Goal: Information Seeking & Learning: Learn about a topic

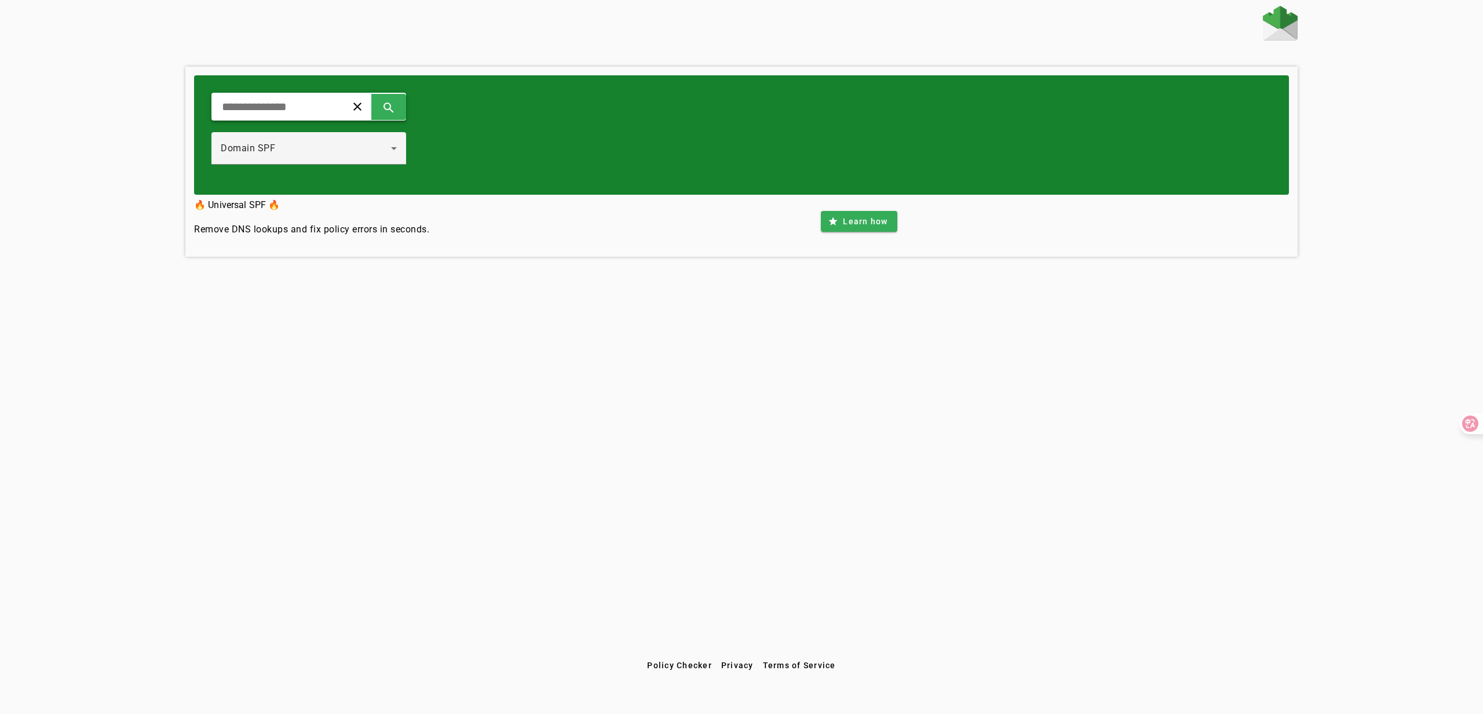
click at [272, 109] on input "text" at bounding box center [274, 107] width 107 height 14
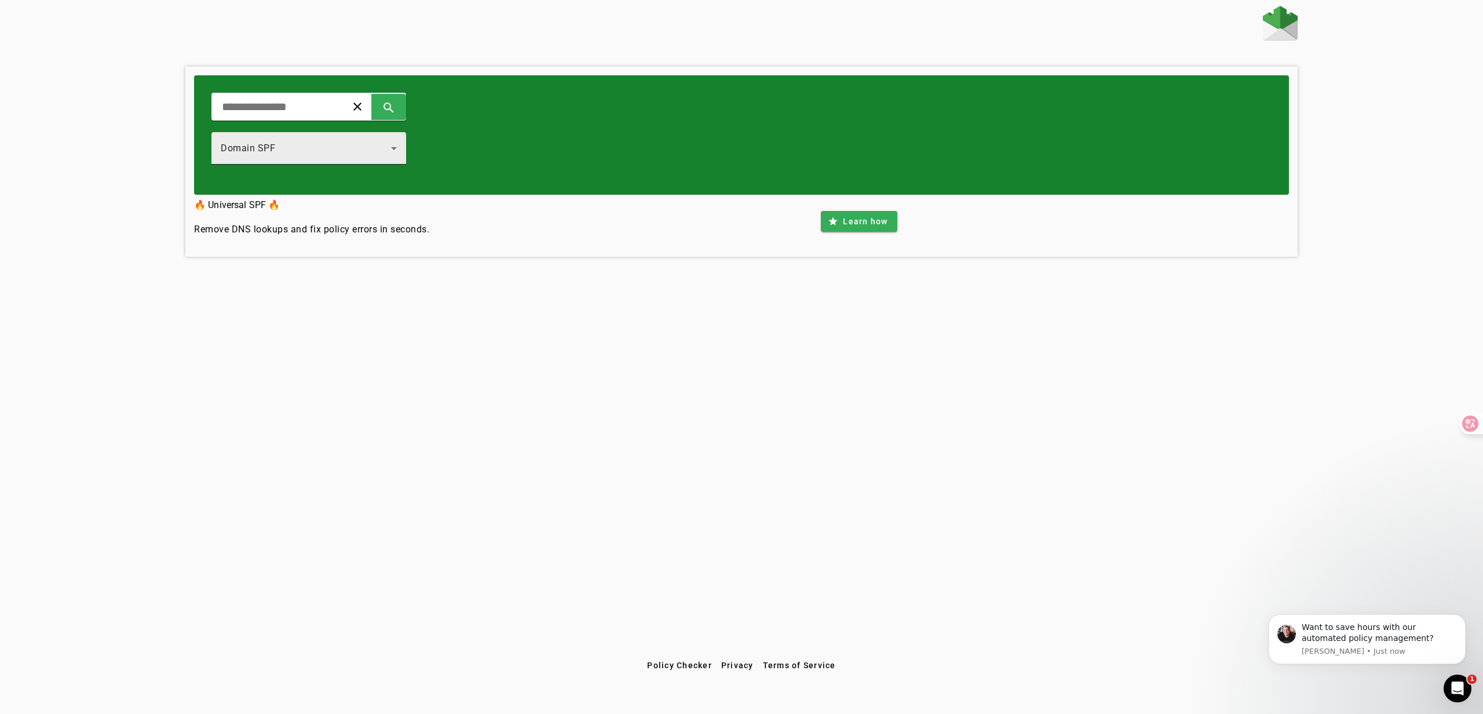
click at [322, 147] on div "Domain SPF" at bounding box center [306, 148] width 170 height 14
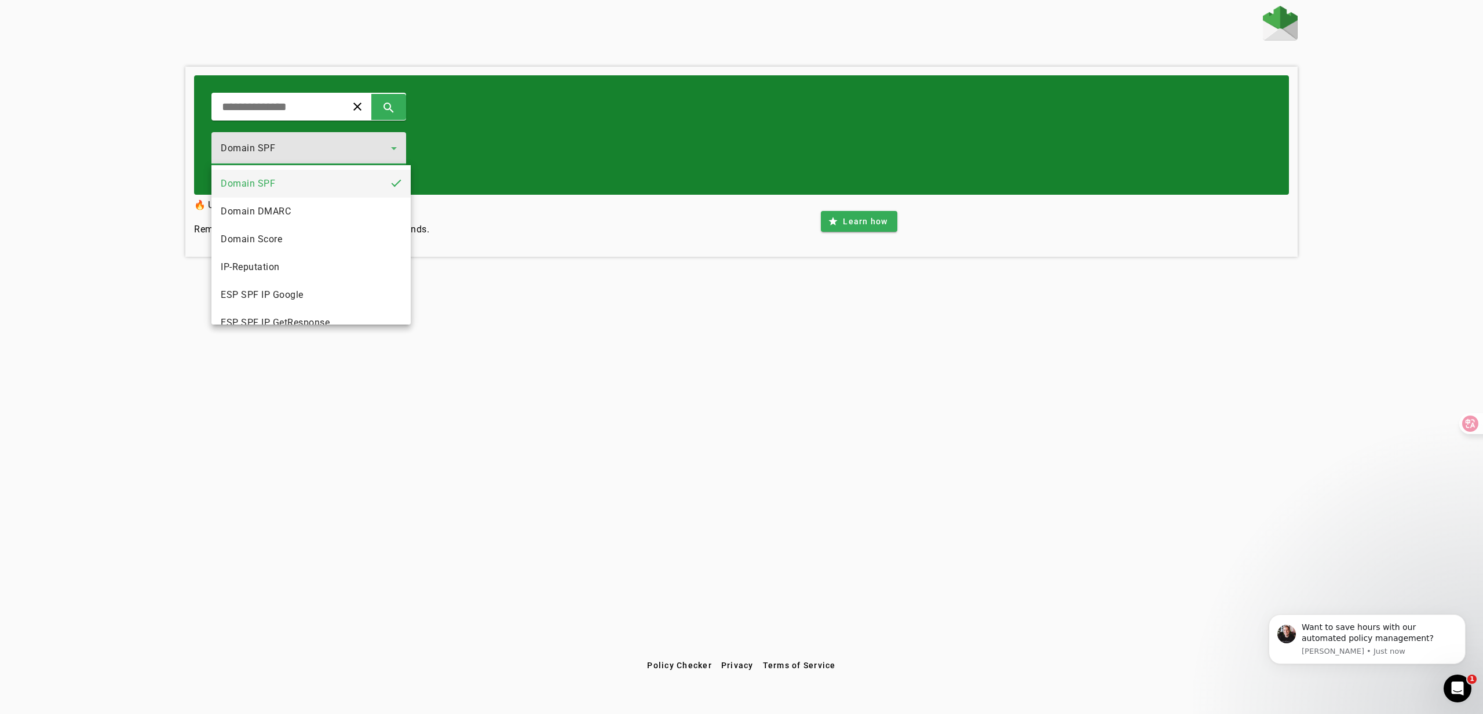
click at [299, 111] on div at bounding box center [741, 357] width 1483 height 714
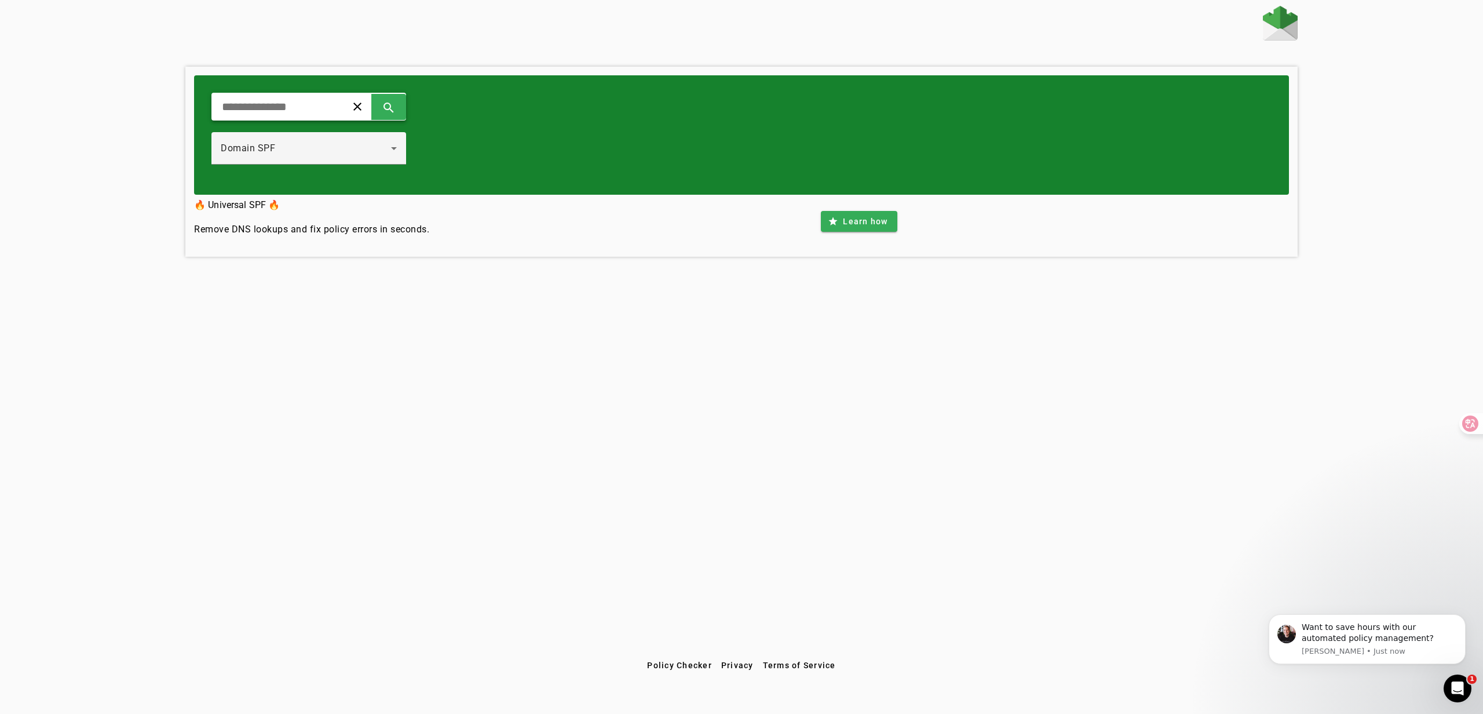
click at [294, 106] on input "text" at bounding box center [274, 107] width 107 height 14
paste input "**********"
type input "**********"
click at [397, 107] on span at bounding box center [389, 107] width 28 height 28
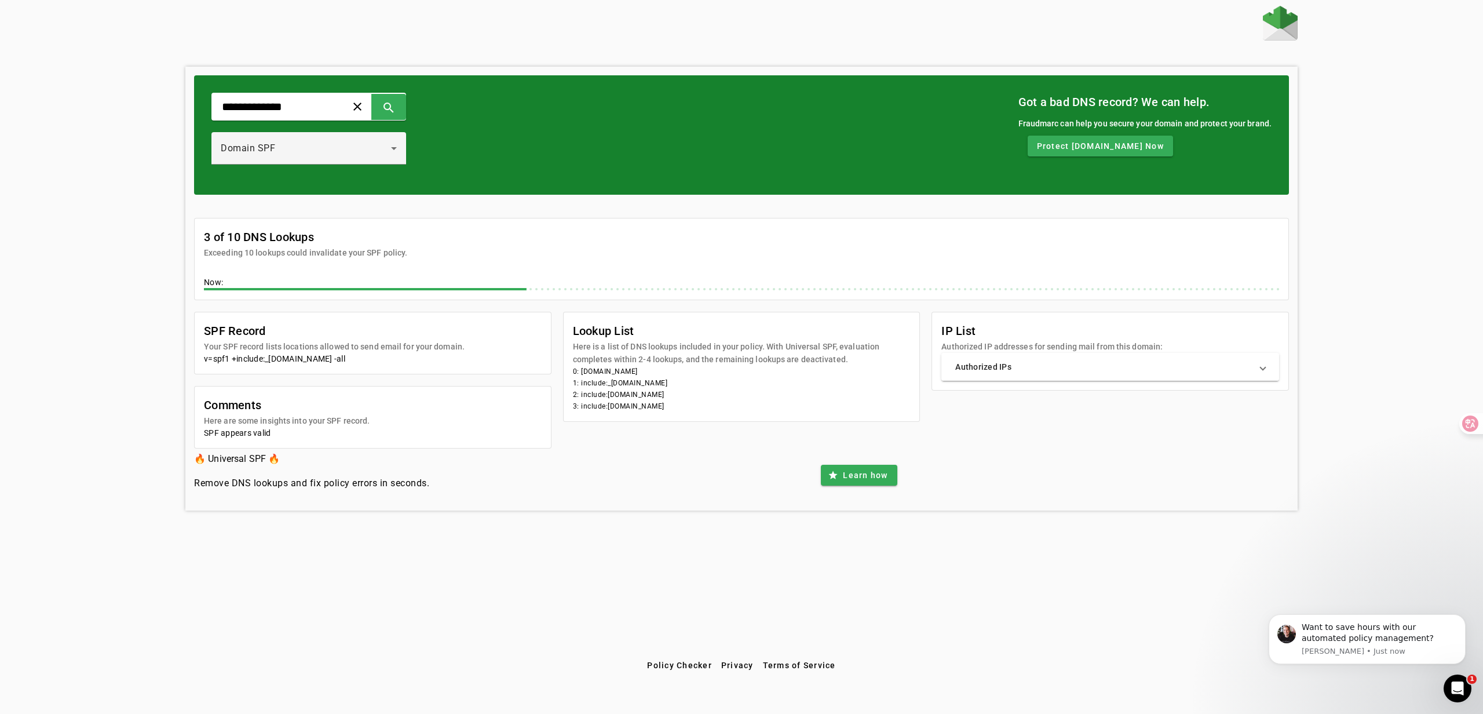
click at [1047, 367] on mat-panel-title "Authorized IPs" at bounding box center [1103, 367] width 296 height 12
click at [393, 108] on span at bounding box center [389, 107] width 28 height 28
click at [338, 149] on div "Domain SPF" at bounding box center [306, 148] width 170 height 14
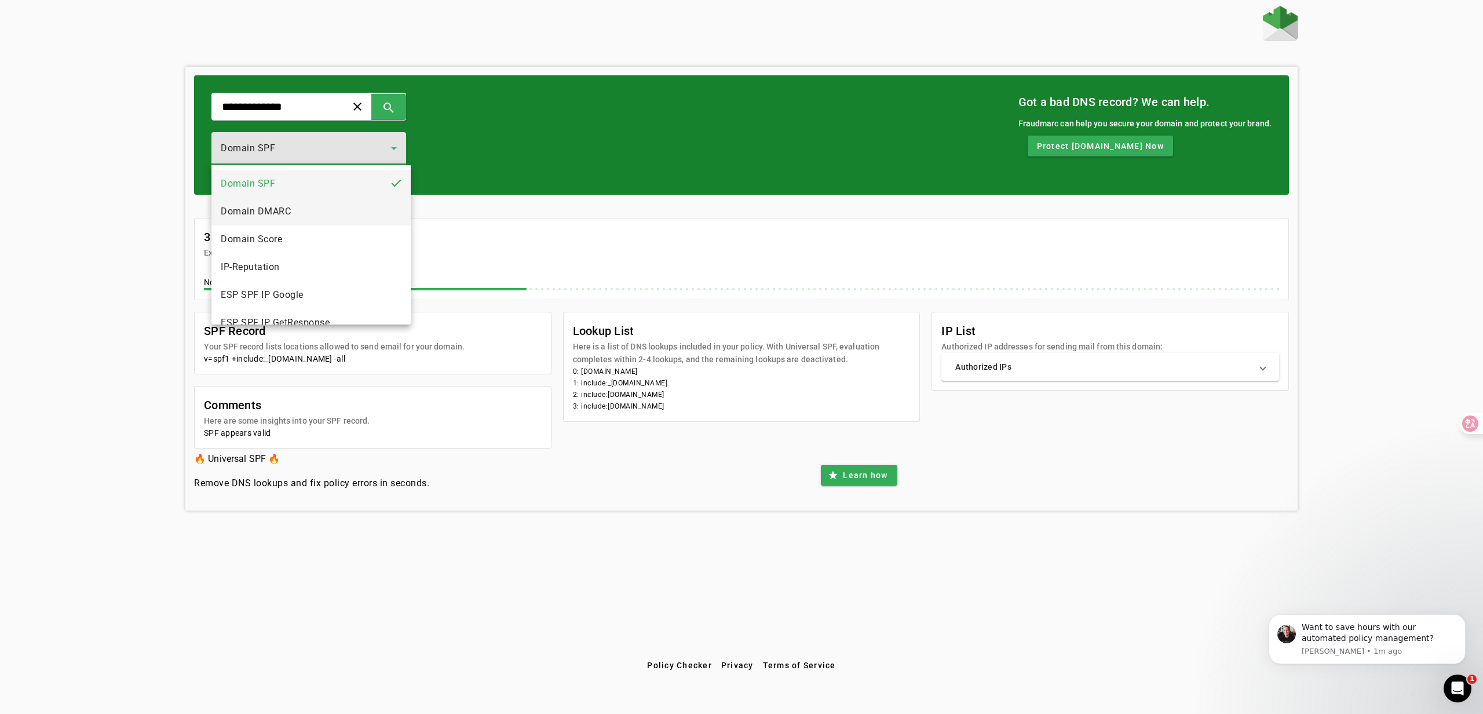
click at [316, 206] on mat-option "Domain DMARC" at bounding box center [310, 212] width 199 height 28
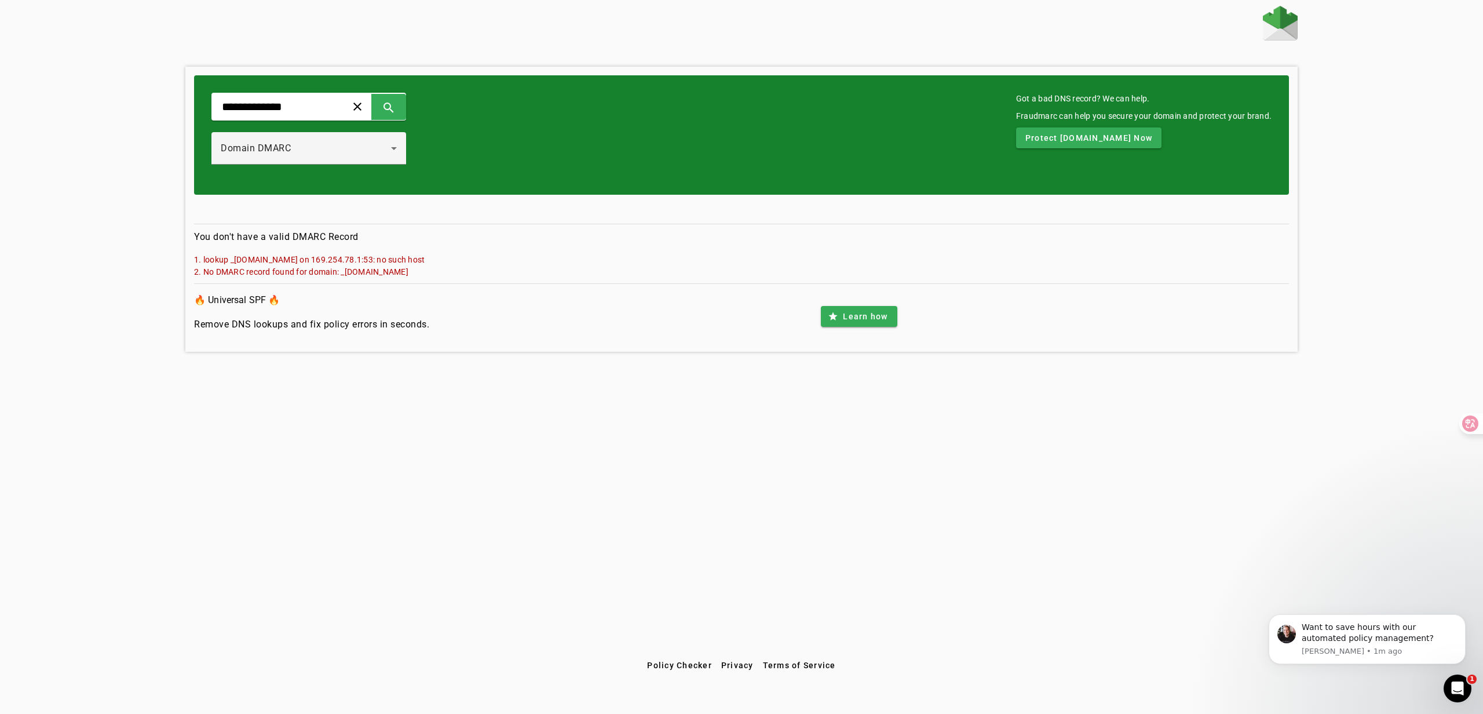
drag, startPoint x: 341, startPoint y: 274, endPoint x: 441, endPoint y: 275, distance: 100.2
click at [443, 275] on mat-error "2. No DMARC record found for domain: _[DOMAIN_NAME]" at bounding box center [741, 271] width 1095 height 12
click at [372, 273] on mat-error "2. No DMARC record found for domain: _[DOMAIN_NAME]" at bounding box center [741, 271] width 1095 height 12
drag, startPoint x: 346, startPoint y: 274, endPoint x: 451, endPoint y: 270, distance: 105.5
click at [451, 270] on mat-error "2. No DMARC record found for domain: _[DOMAIN_NAME]" at bounding box center [741, 271] width 1095 height 12
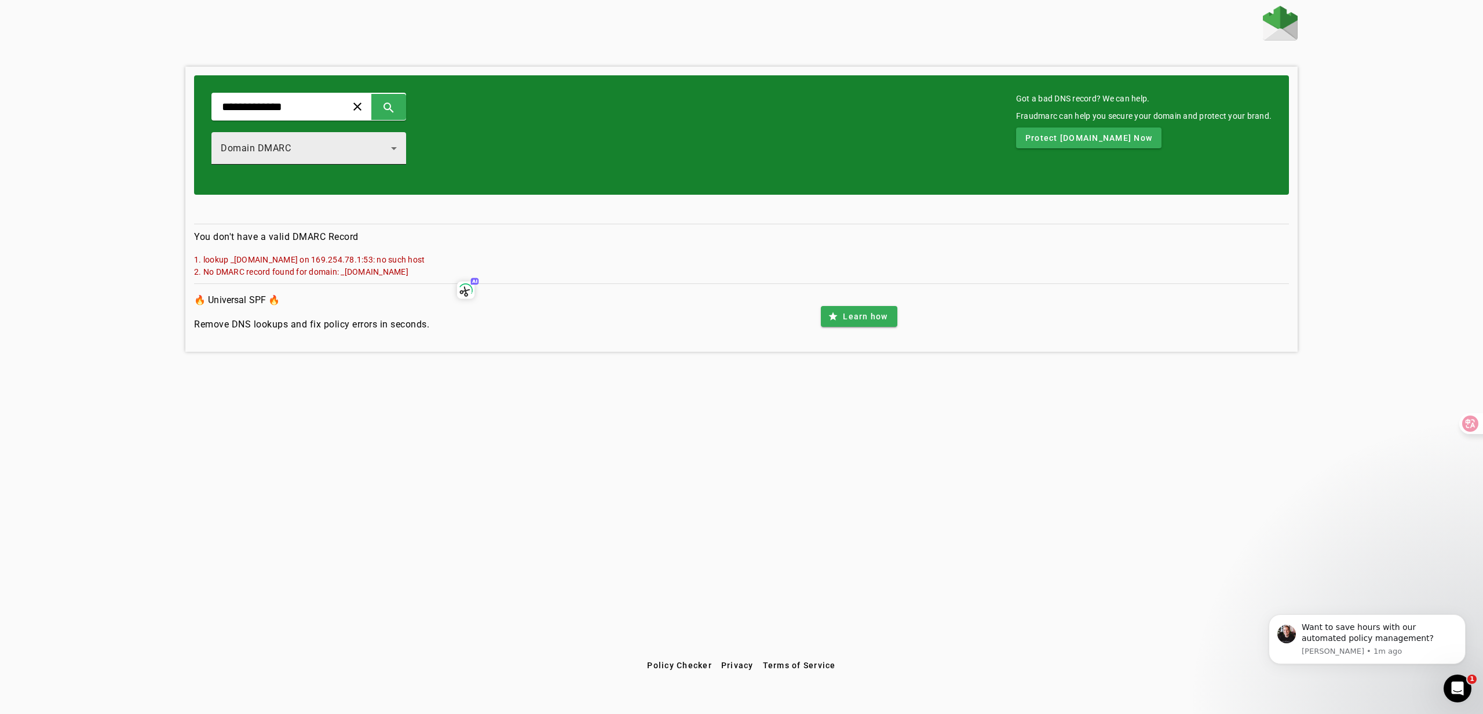
click at [303, 145] on div "Domain DMARC" at bounding box center [306, 148] width 170 height 14
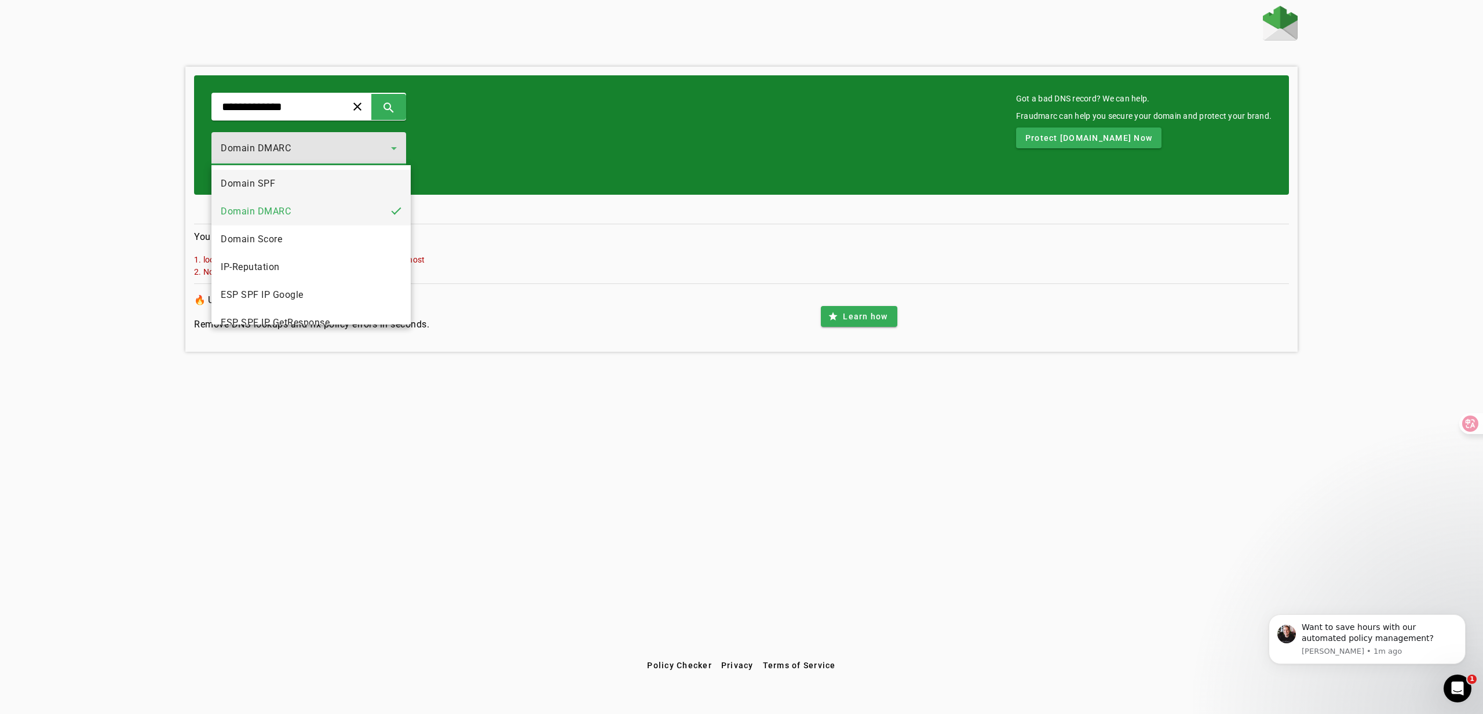
click at [276, 180] on mat-option "Domain SPF" at bounding box center [310, 184] width 199 height 28
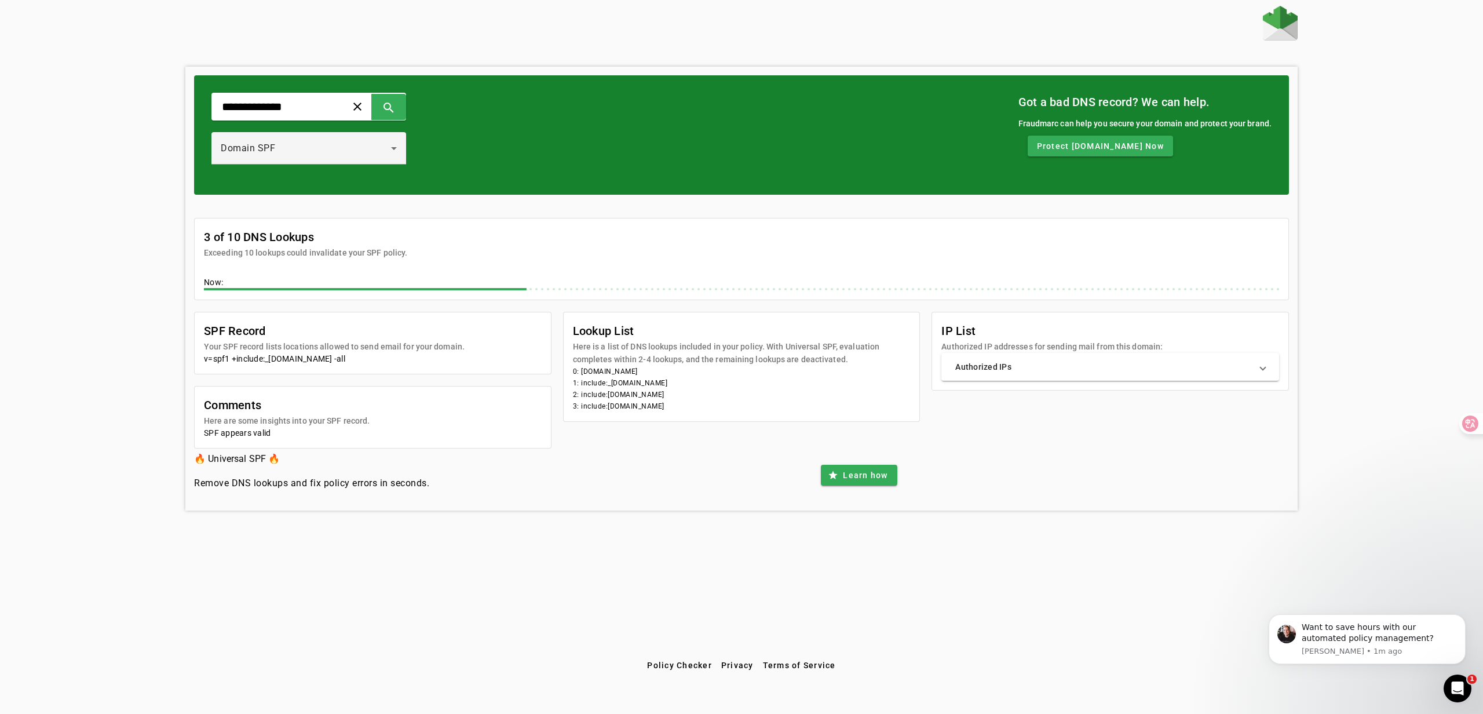
drag, startPoint x: 220, startPoint y: 434, endPoint x: 297, endPoint y: 428, distance: 77.9
click at [297, 428] on div "SPF appears valid" at bounding box center [373, 433] width 338 height 12
click at [610, 425] on div "SPF Record Your SPF record lists locations allowed to send email for your domai…" at bounding box center [741, 380] width 1095 height 137
click at [268, 153] on span "Domain SPF" at bounding box center [248, 148] width 54 height 11
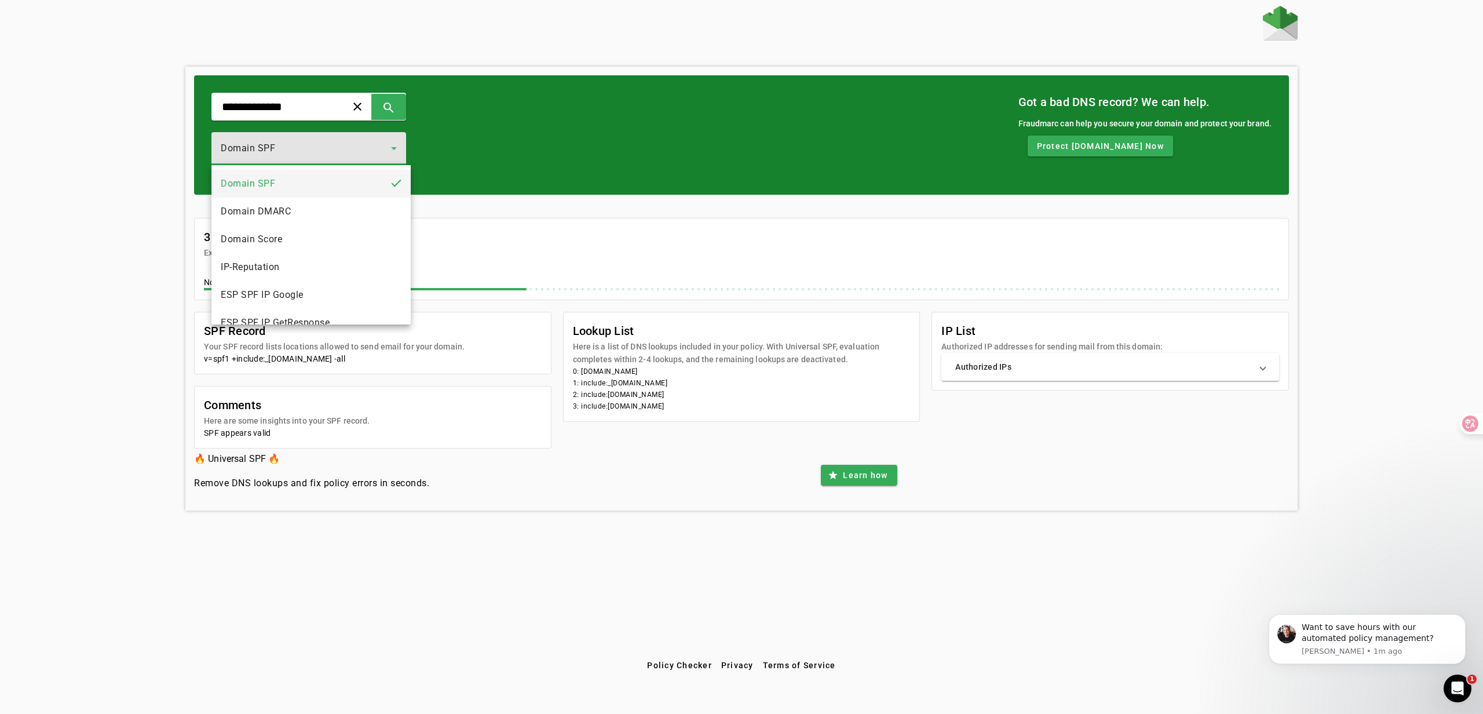
drag, startPoint x: 466, startPoint y: 51, endPoint x: 540, endPoint y: 50, distance: 74.2
click at [467, 51] on div at bounding box center [741, 357] width 1483 height 714
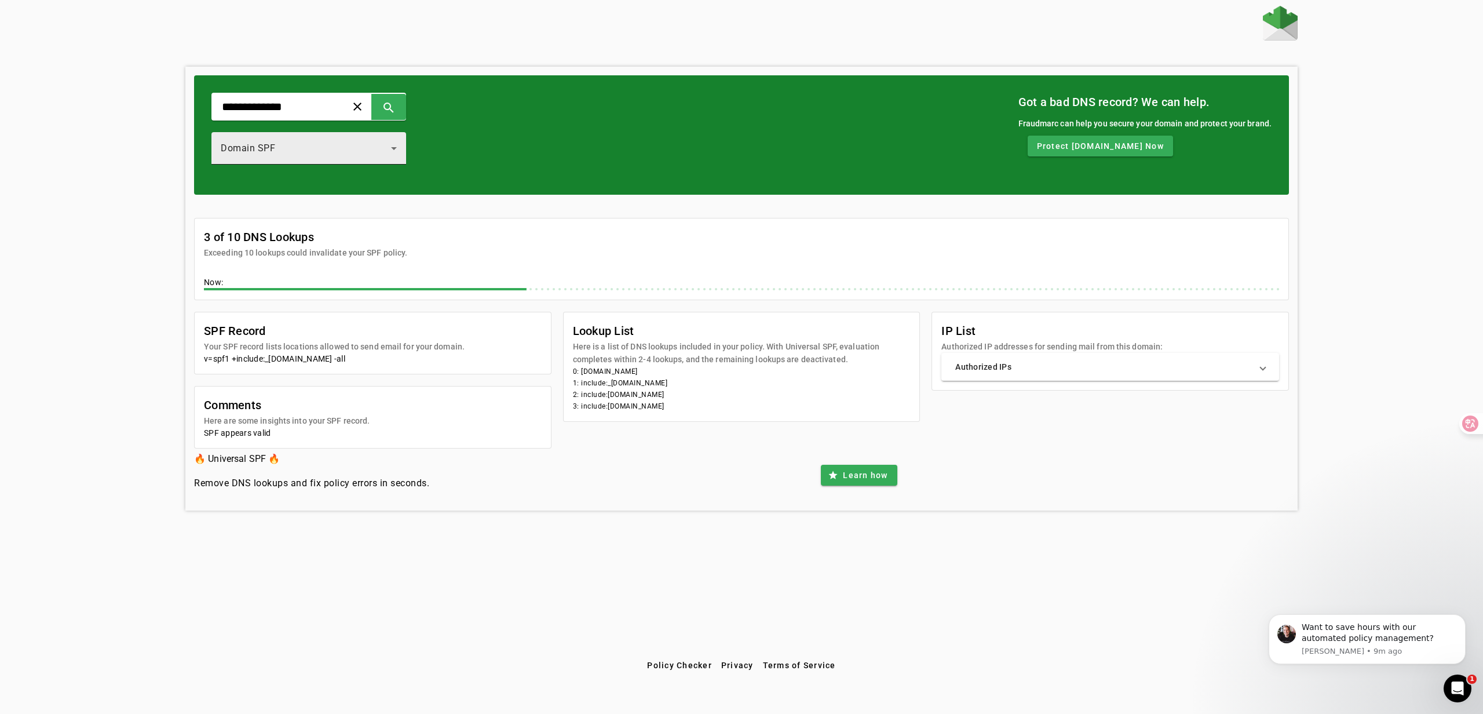
click at [342, 146] on div "Domain SPF" at bounding box center [306, 148] width 170 height 14
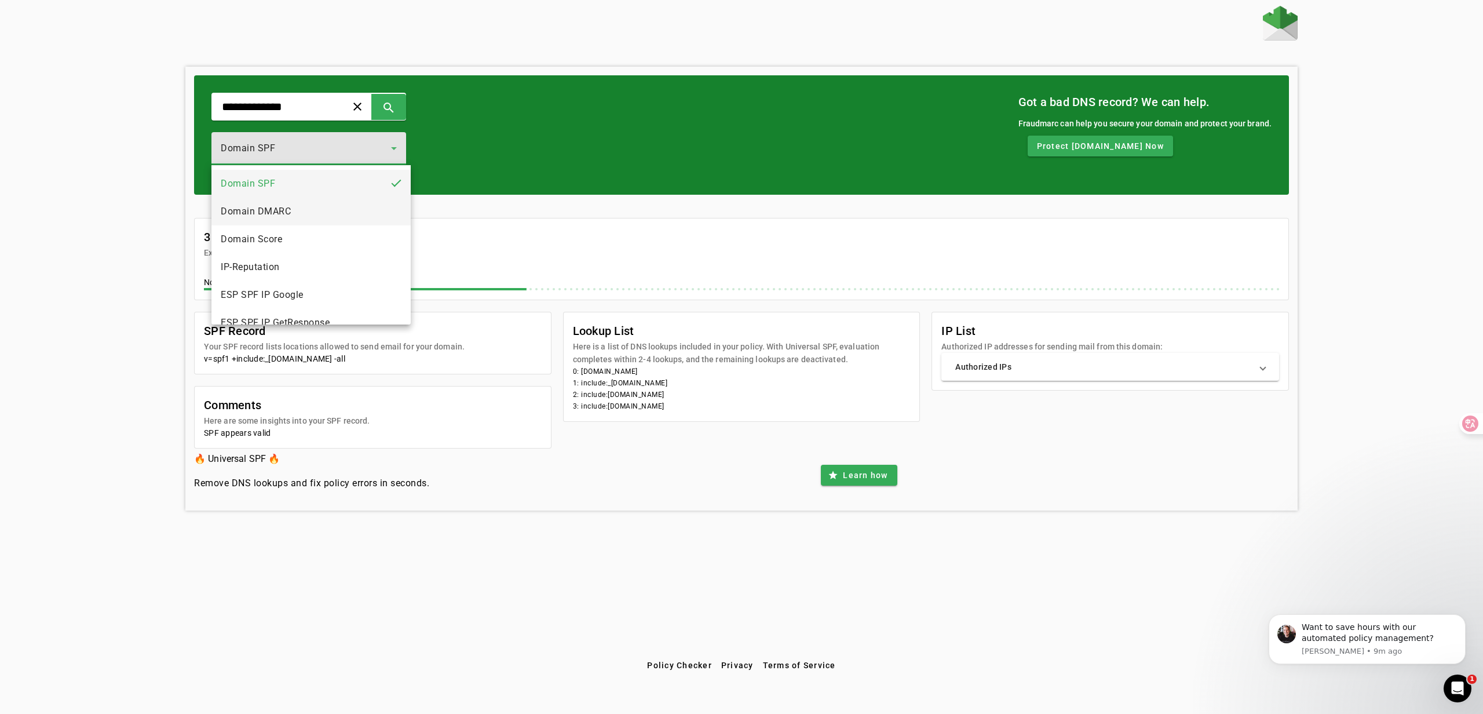
click at [319, 206] on mat-option "Domain DMARC" at bounding box center [310, 212] width 199 height 28
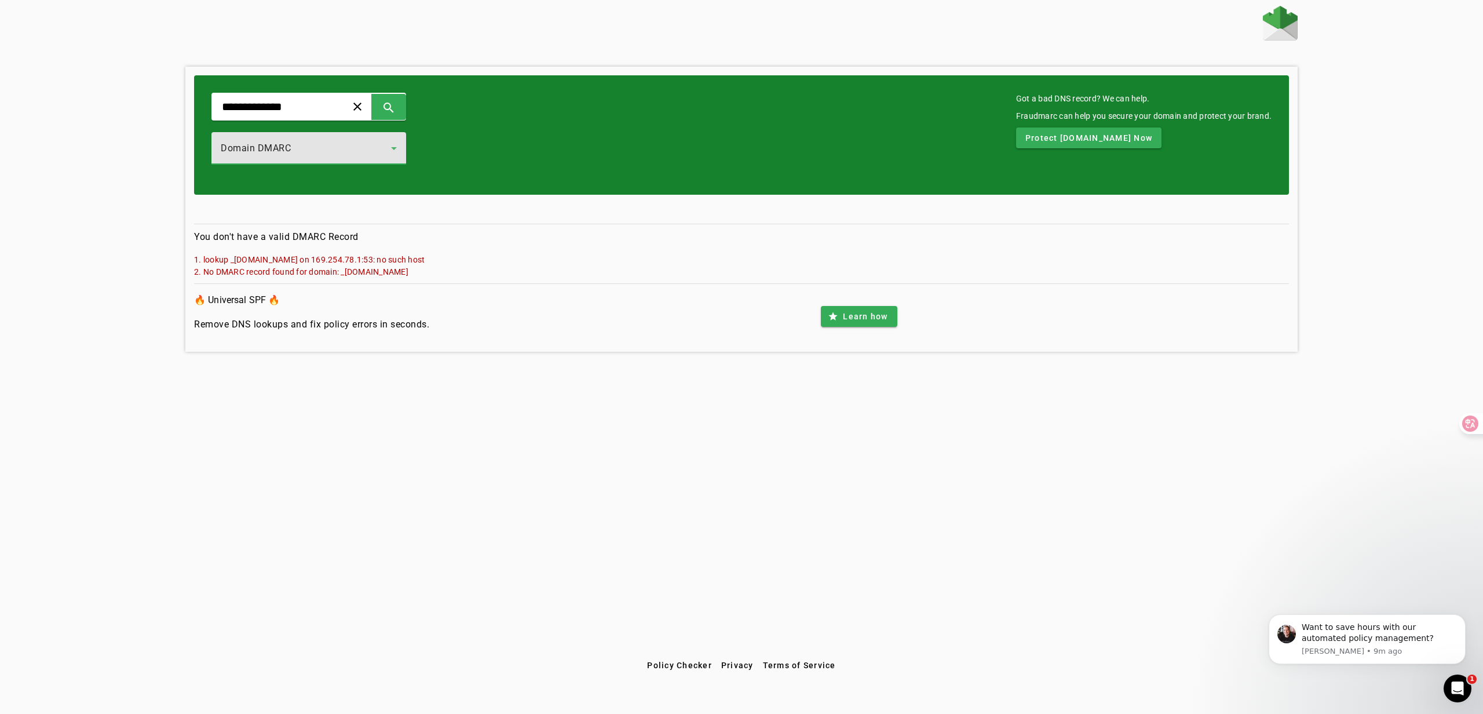
click at [342, 160] on div "Domain DMARC" at bounding box center [309, 148] width 176 height 32
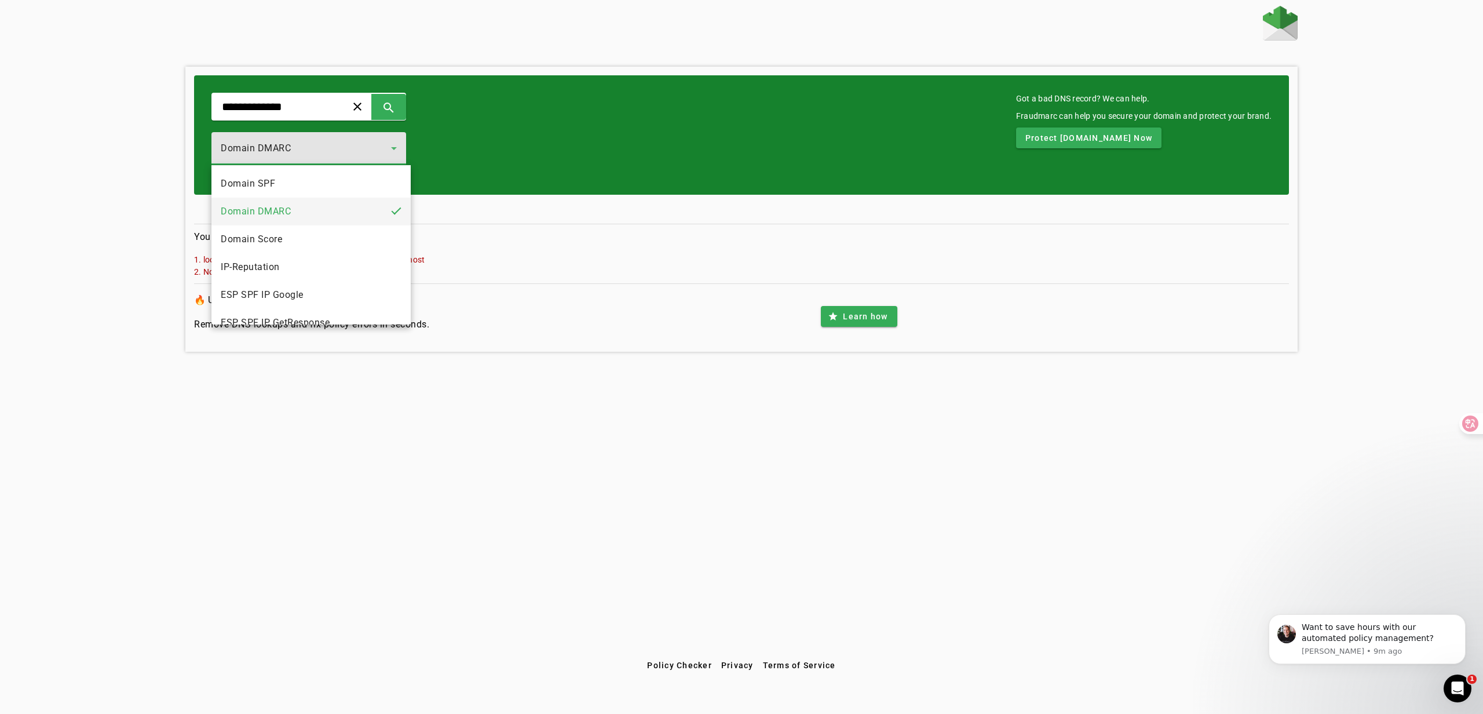
click at [709, 422] on div at bounding box center [741, 357] width 1483 height 714
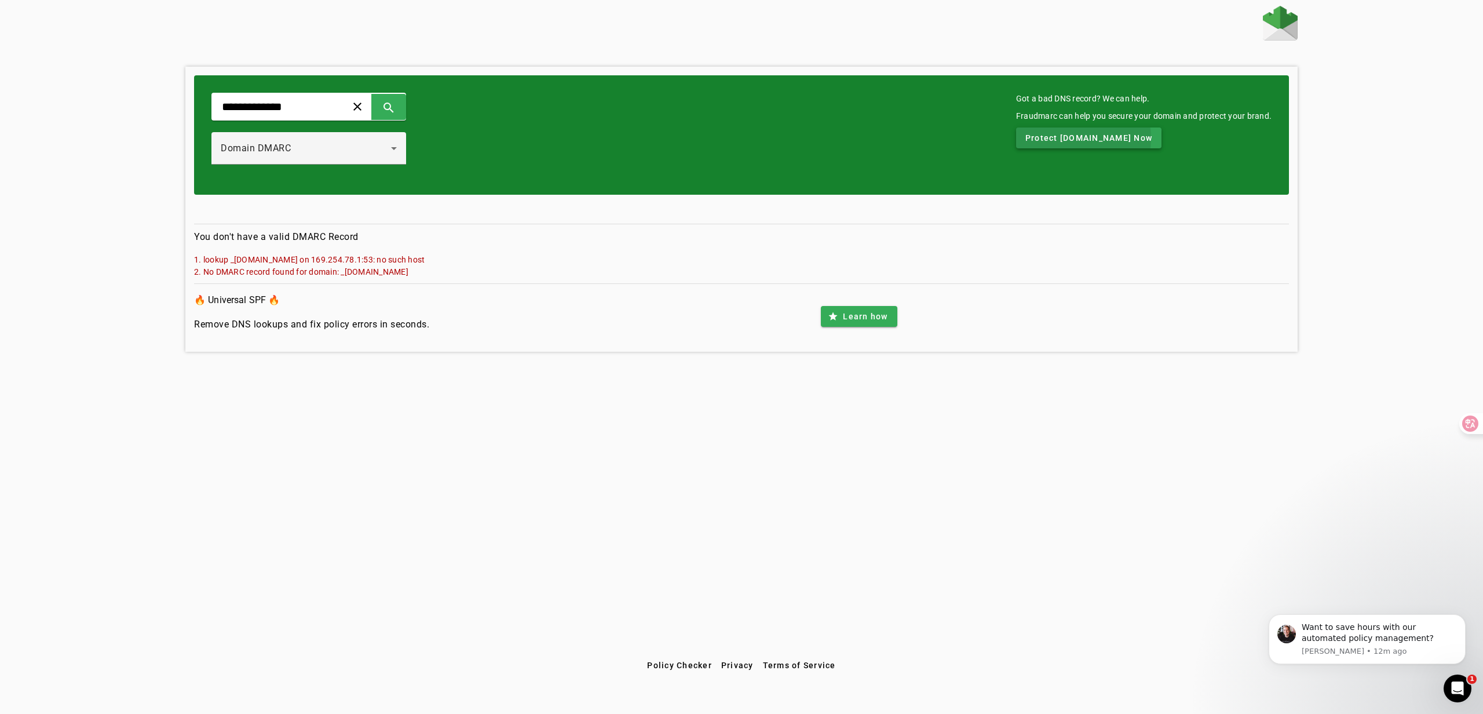
click at [1069, 138] on span "Protect [DOMAIN_NAME] Now" at bounding box center [1088, 138] width 127 height 12
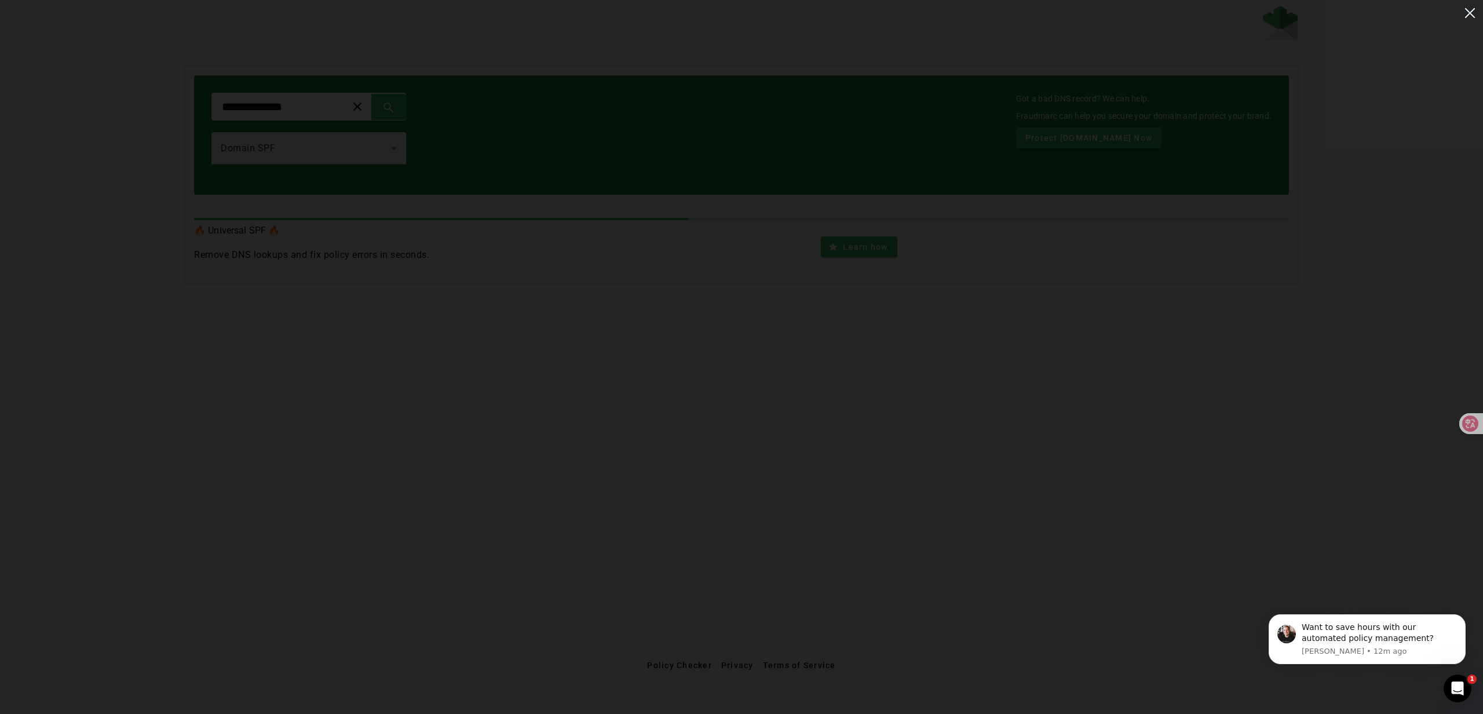
click at [1469, 24] on div at bounding box center [741, 357] width 1483 height 714
click at [1472, 14] on img at bounding box center [1469, 12] width 19 height 19
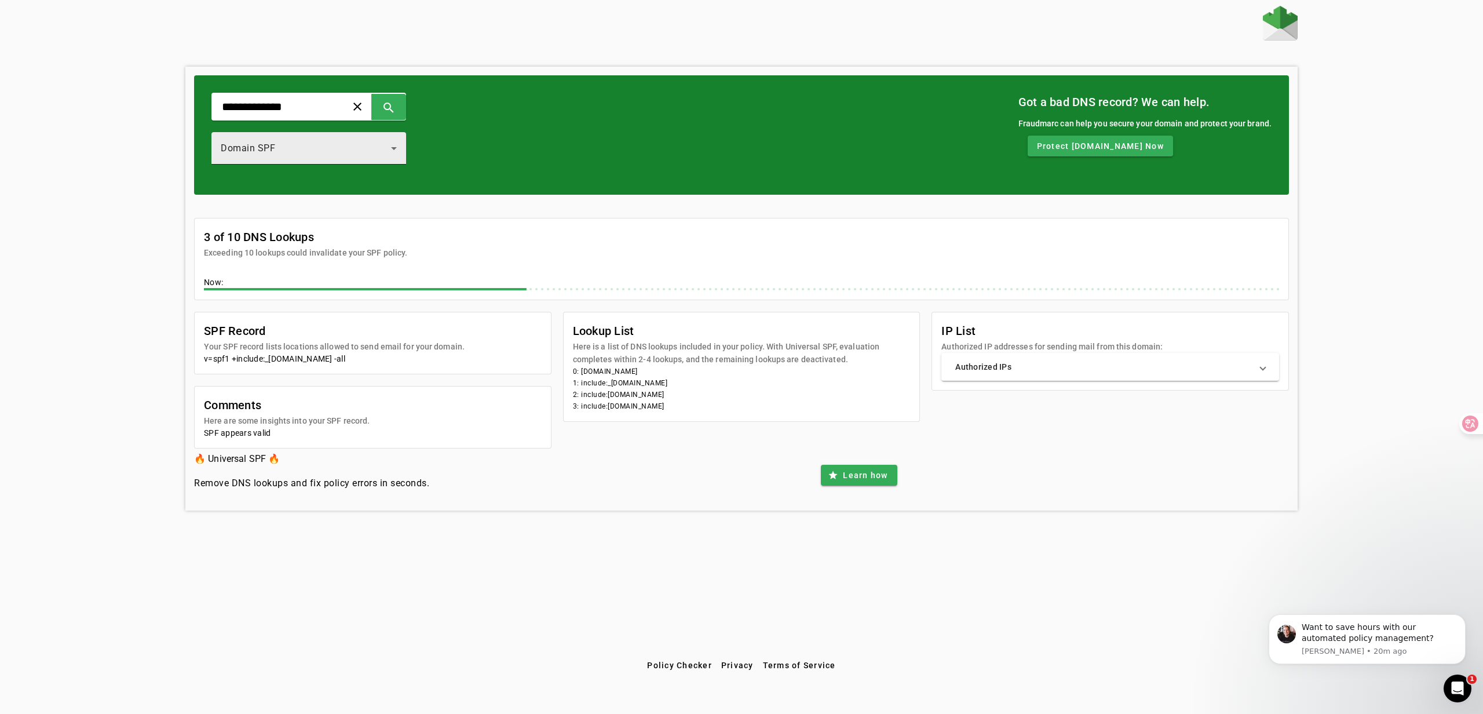
click at [343, 137] on div "Domain SPF" at bounding box center [309, 148] width 176 height 32
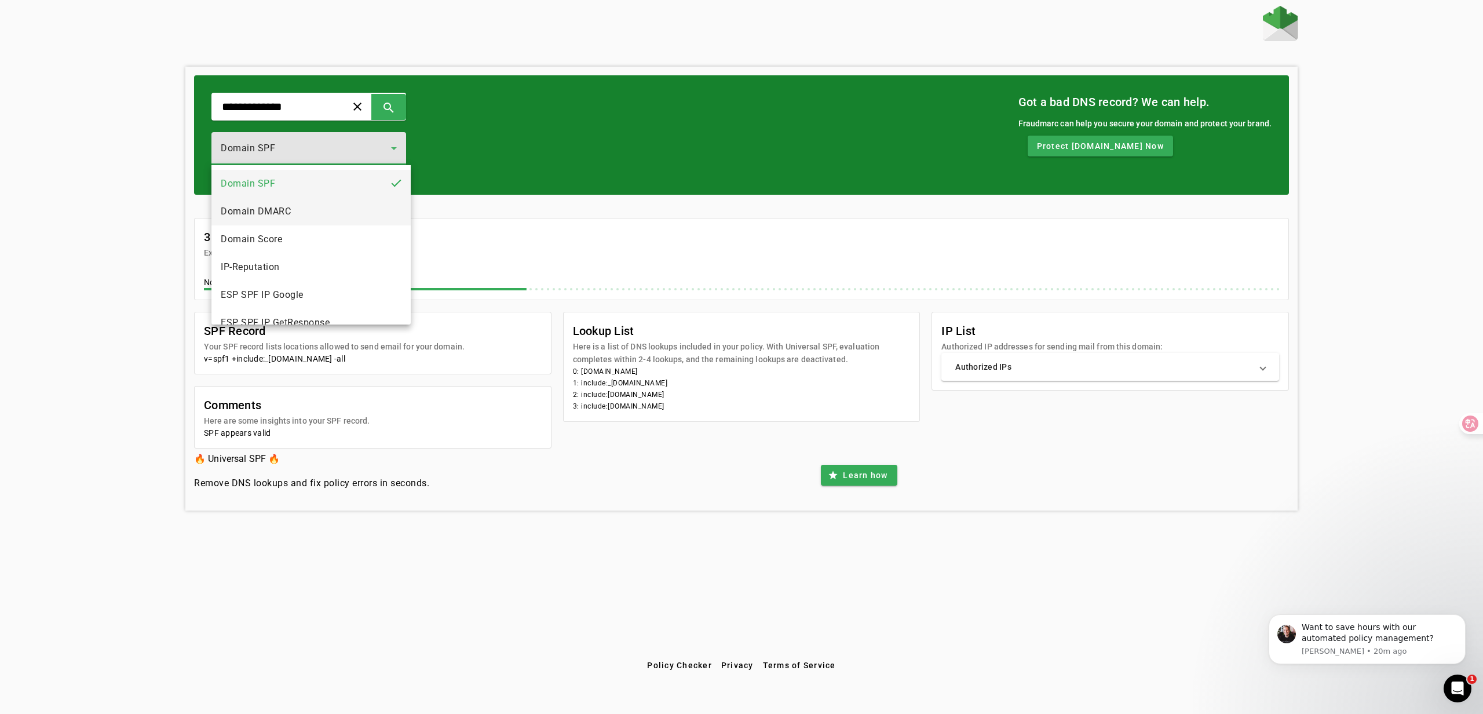
click at [276, 204] on span "Domain DMARC" at bounding box center [256, 211] width 70 height 14
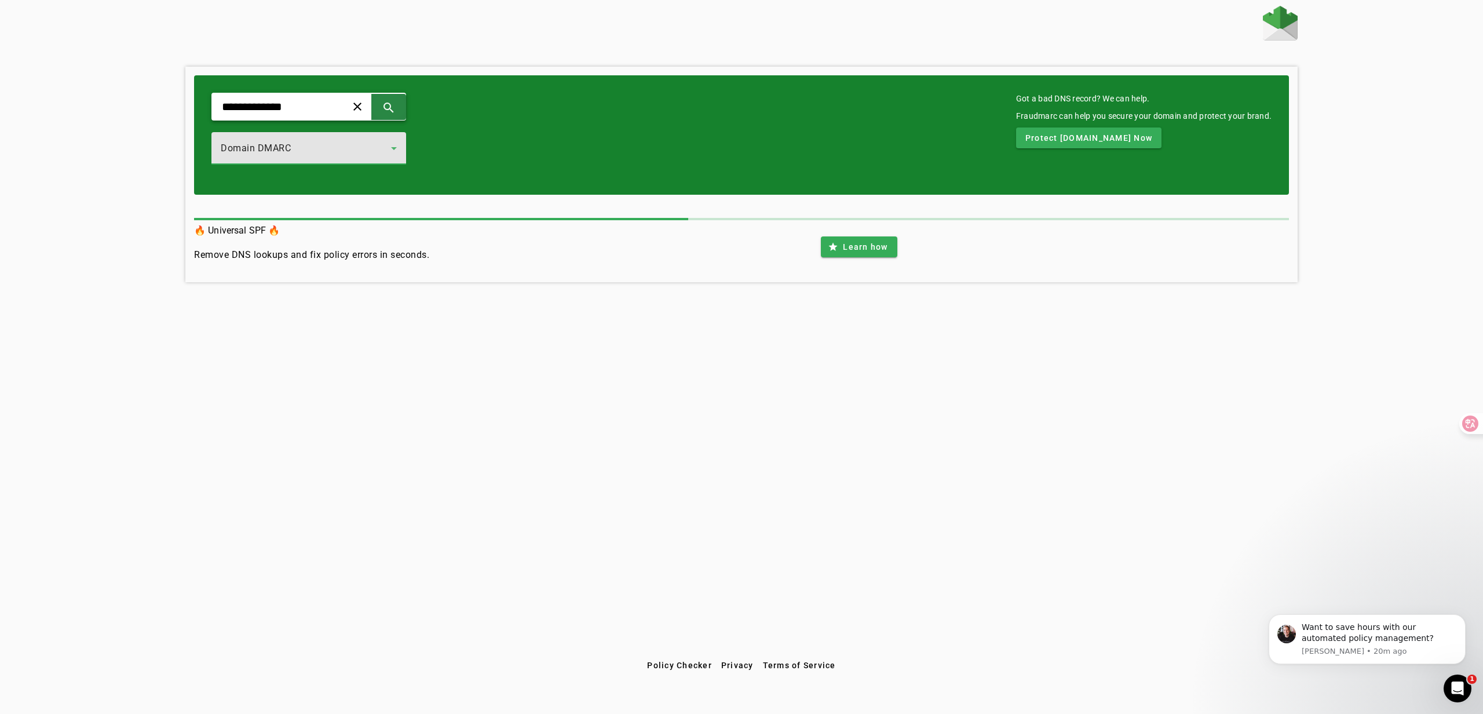
click at [401, 101] on span at bounding box center [389, 107] width 28 height 28
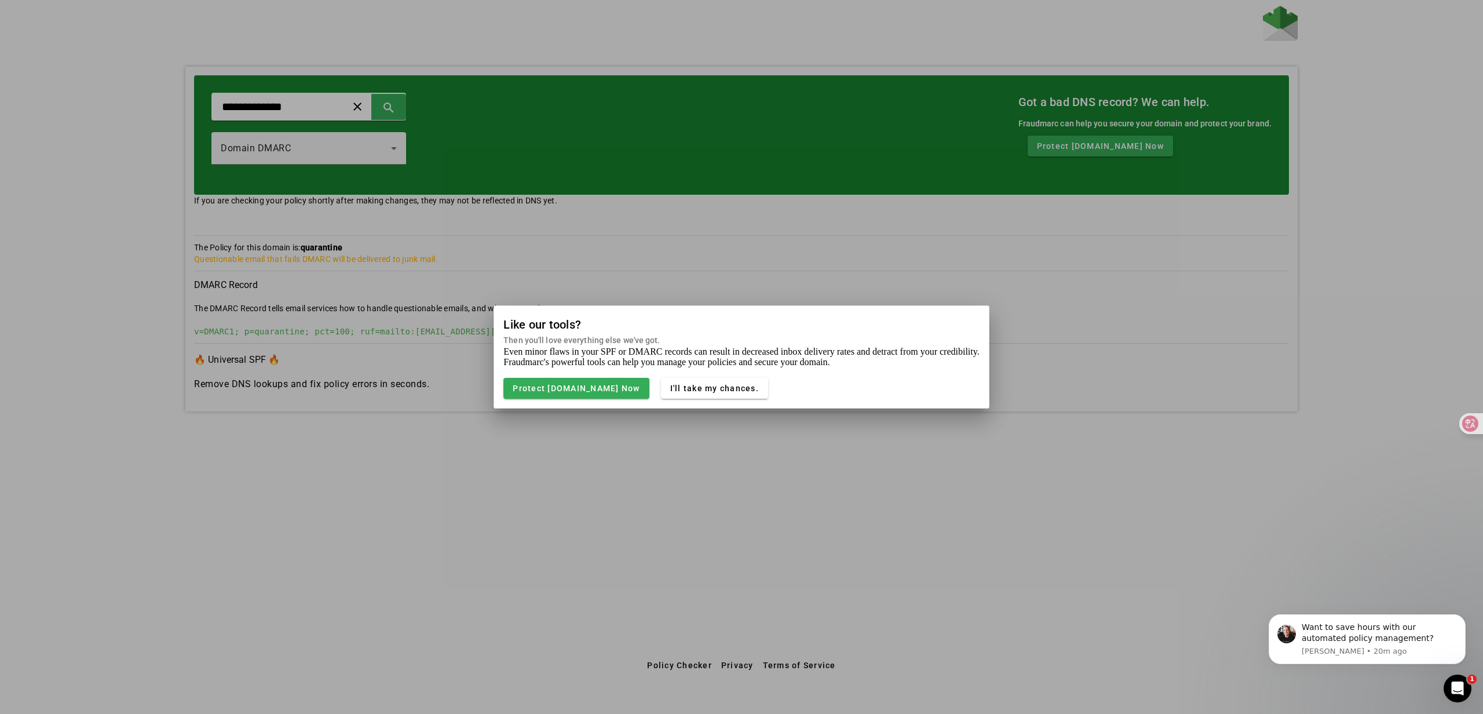
click at [609, 450] on div at bounding box center [741, 357] width 1483 height 714
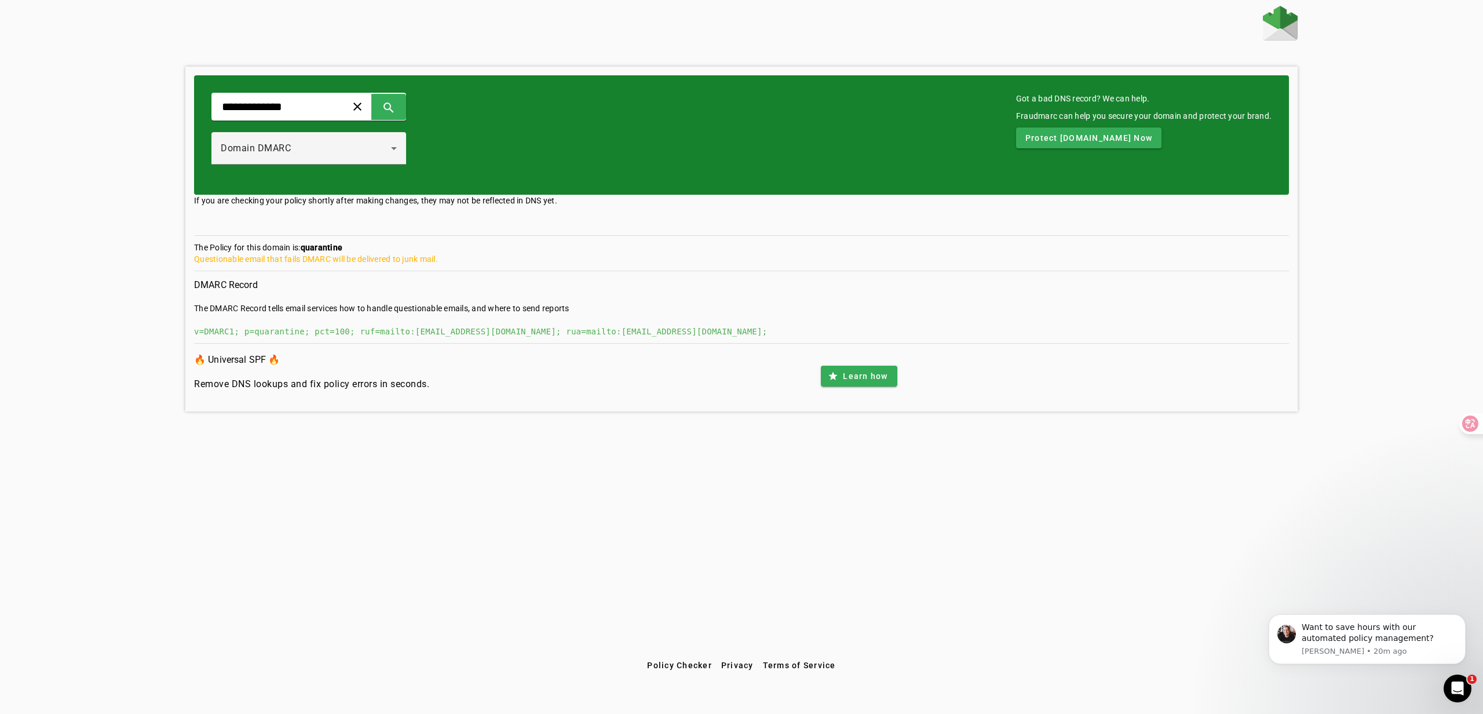
click at [416, 259] on div "Questionable email that fails DMARC will be delivered to junk mail." at bounding box center [741, 259] width 1095 height 12
click at [295, 269] on section "The Policy for this domain is: quarantine Questionable email that fails DMARC w…" at bounding box center [741, 257] width 1095 height 30
click at [314, 261] on div "Questionable email that fails DMARC will be delivered to junk mail." at bounding box center [741, 259] width 1095 height 12
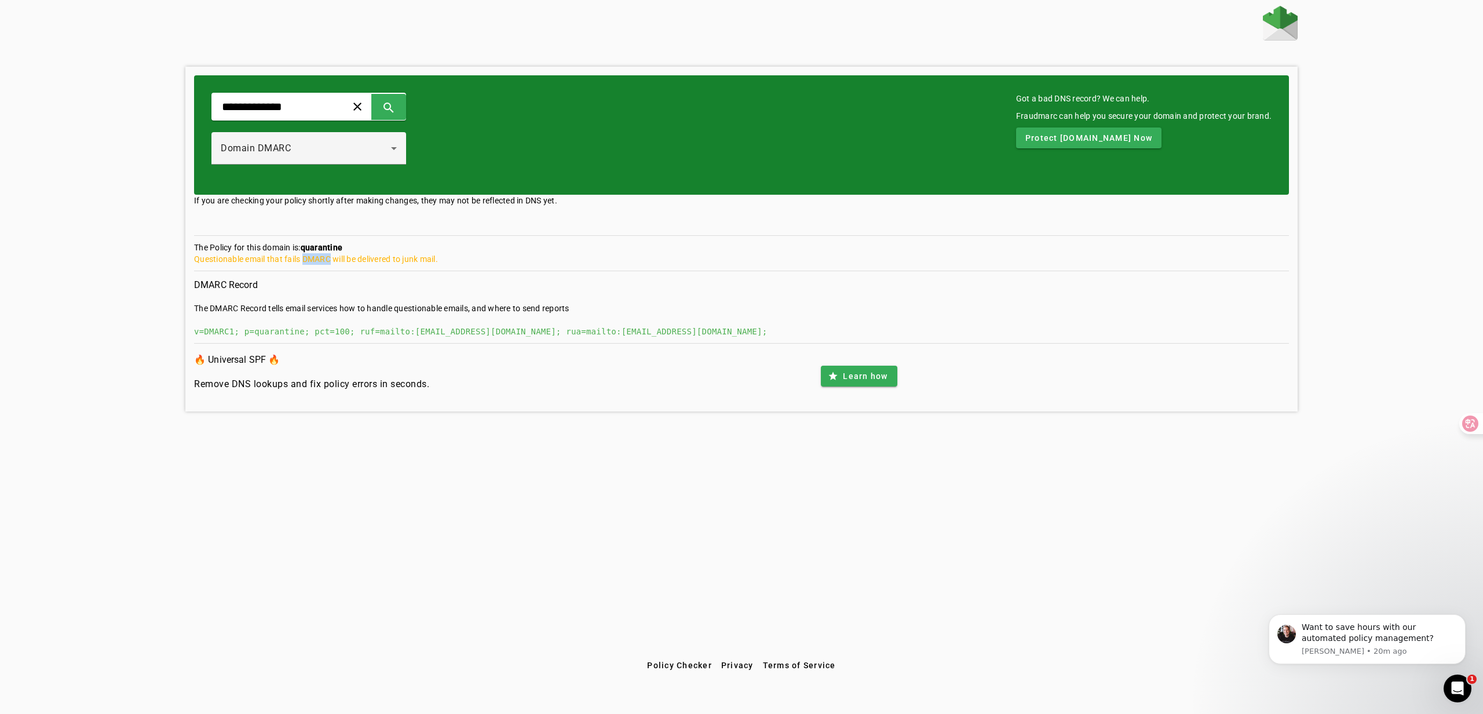
click at [314, 261] on div "Questionable email that fails DMARC will be delivered to junk mail." at bounding box center [741, 259] width 1095 height 12
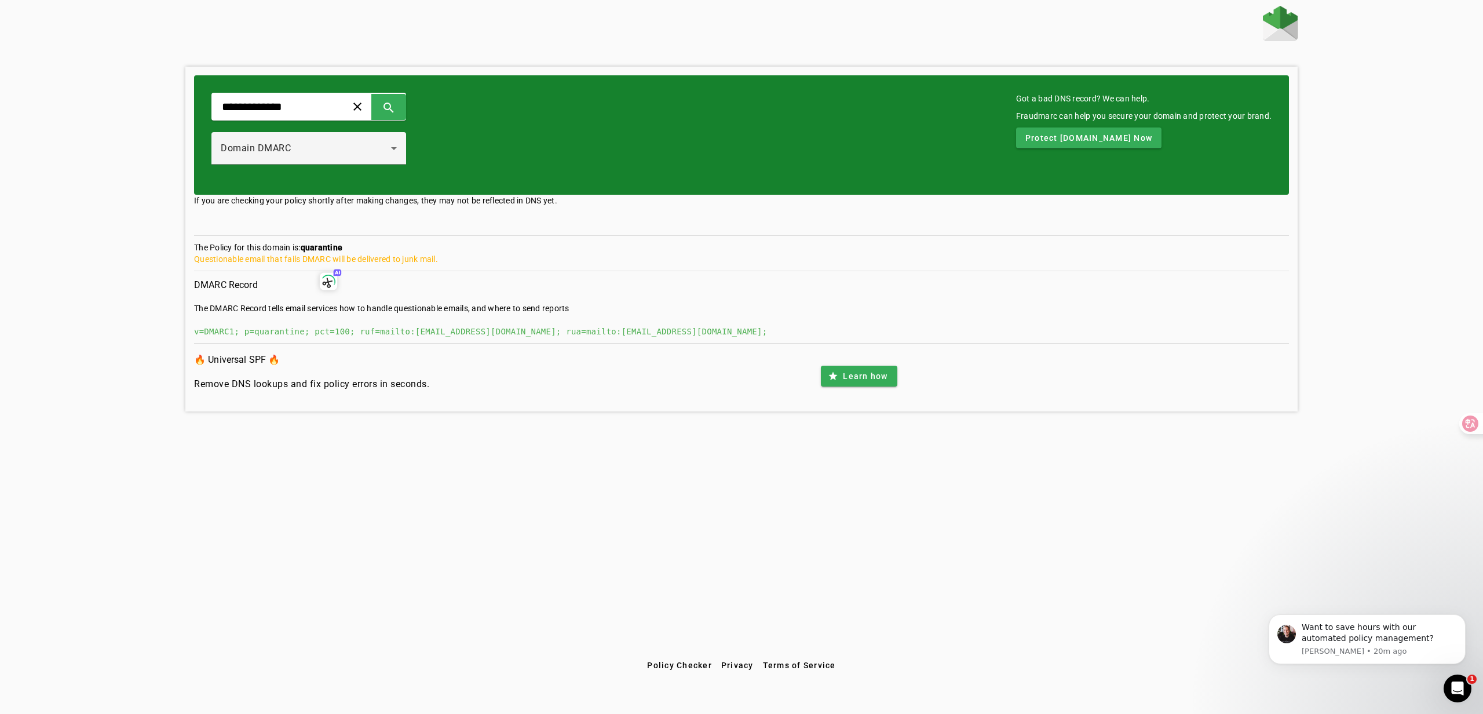
click at [194, 247] on section "The Policy for this domain is: quarantine Questionable email that fails DMARC w…" at bounding box center [741, 257] width 1095 height 30
drag, startPoint x: 262, startPoint y: 250, endPoint x: 463, endPoint y: 262, distance: 201.4
click at [463, 262] on section "The Policy for this domain is: quarantine Questionable email that fails DMARC w…" at bounding box center [741, 257] width 1095 height 30
copy section "he Policy for this domain is: quarantine Questionable email that fails DMARC wi…"
